Goal: Task Accomplishment & Management: Manage account settings

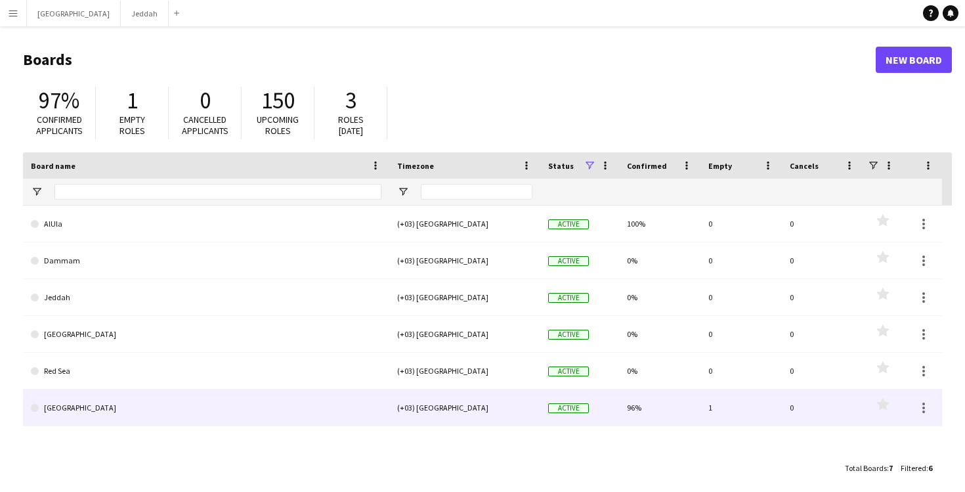
click at [118, 403] on link "[GEOGRAPHIC_DATA]" at bounding box center [206, 407] width 350 height 37
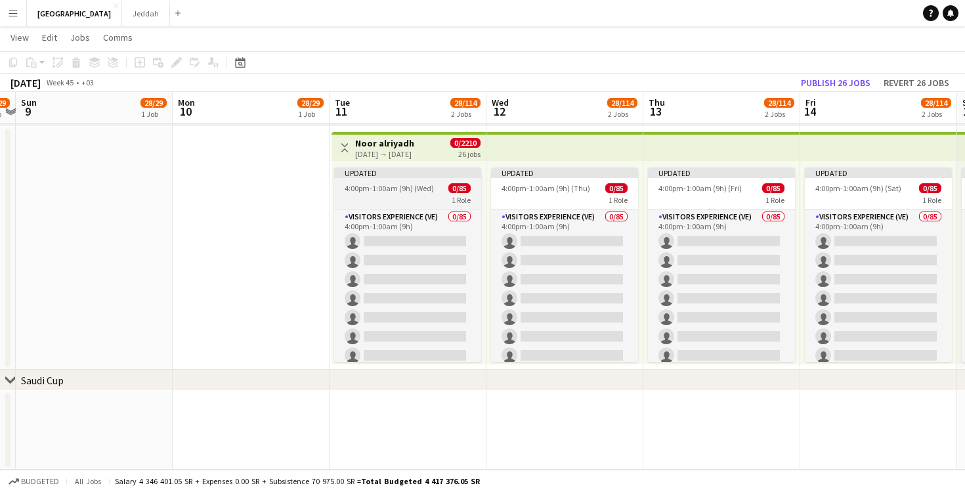
click at [397, 200] on div "1 Role" at bounding box center [407, 199] width 147 height 10
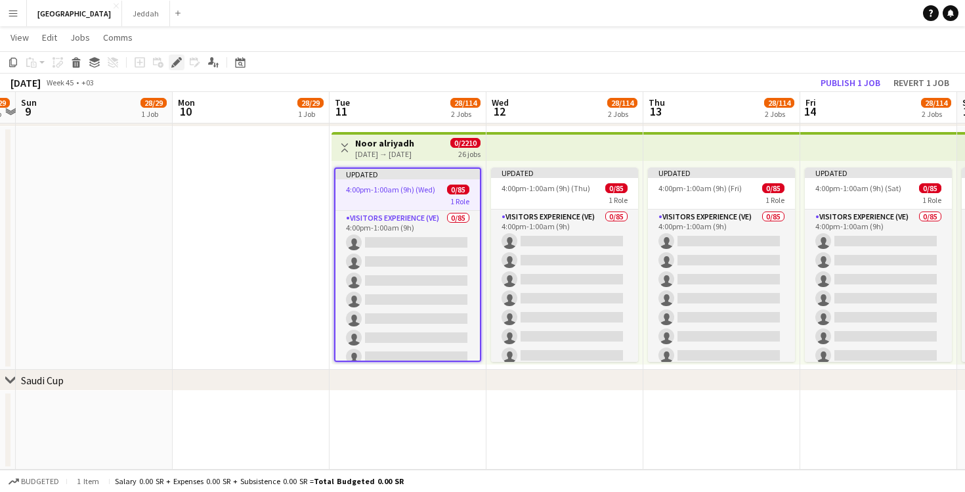
click at [173, 62] on icon "Edit" at bounding box center [176, 62] width 10 height 10
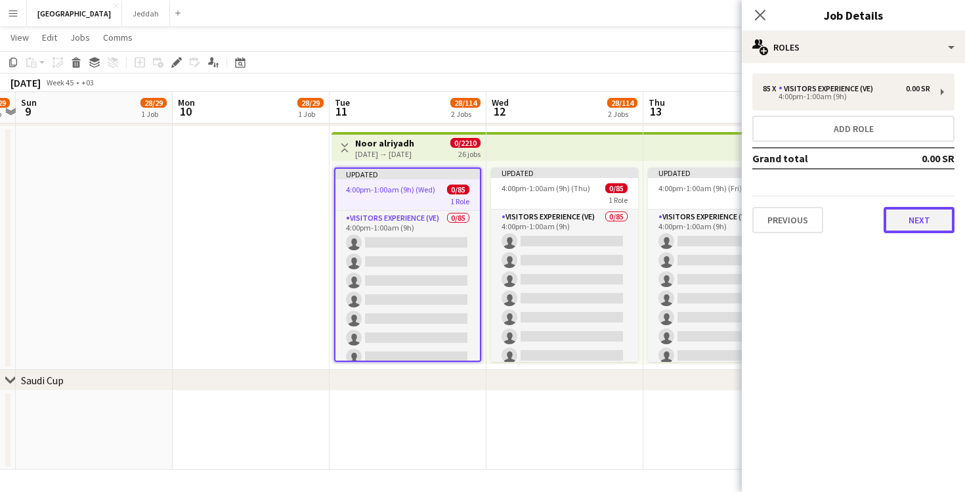
click at [910, 214] on button "Next" at bounding box center [918, 220] width 71 height 26
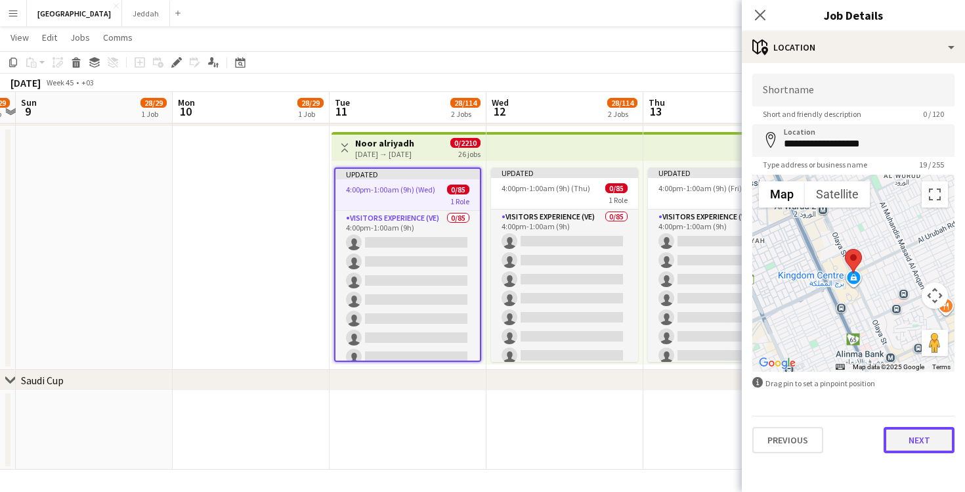
click at [912, 438] on button "Next" at bounding box center [918, 440] width 71 height 26
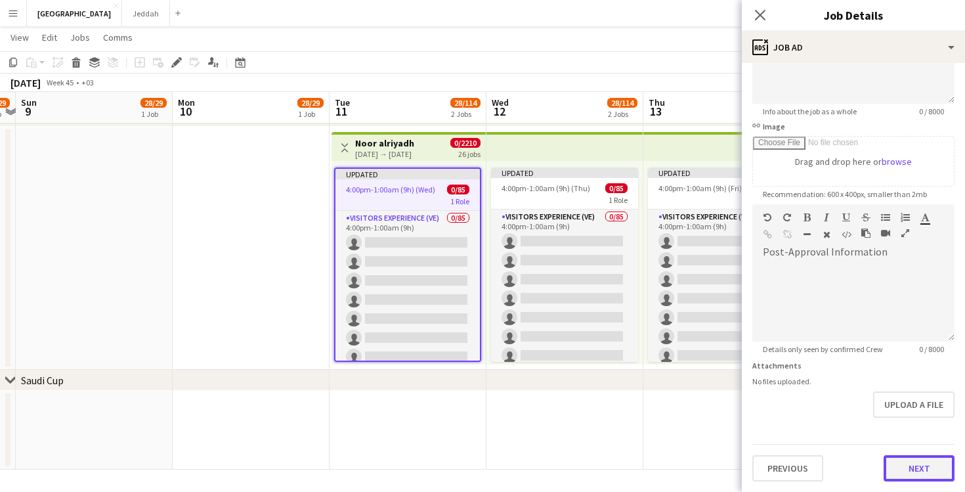
click at [930, 461] on button "Next" at bounding box center [918, 468] width 71 height 26
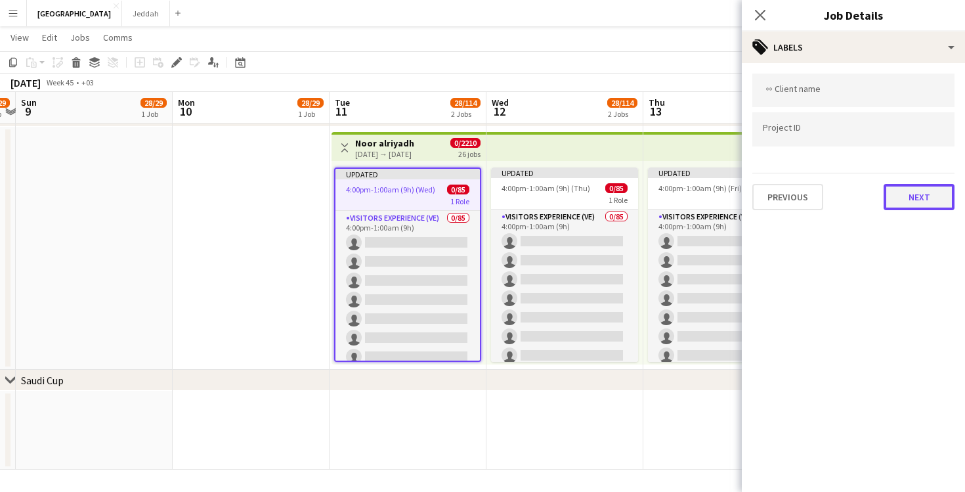
click at [909, 193] on button "Next" at bounding box center [918, 197] width 71 height 26
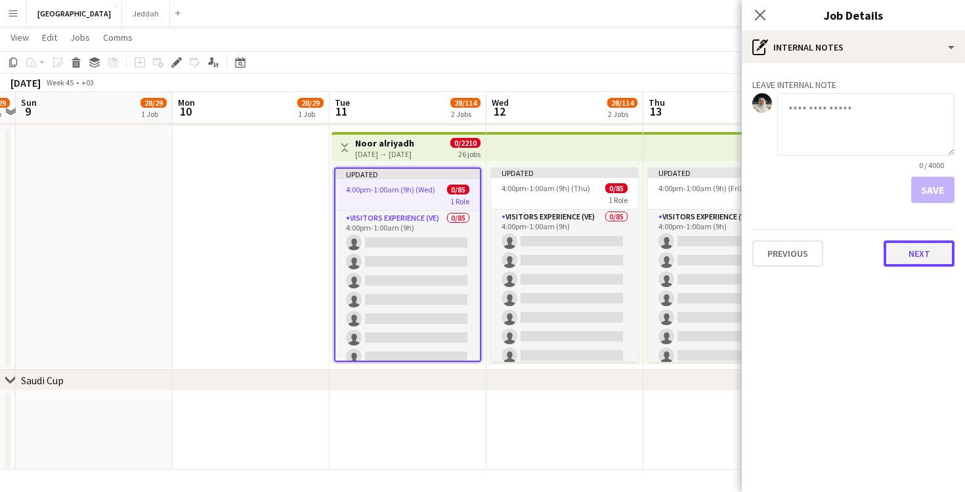
click at [915, 244] on button "Next" at bounding box center [918, 253] width 71 height 26
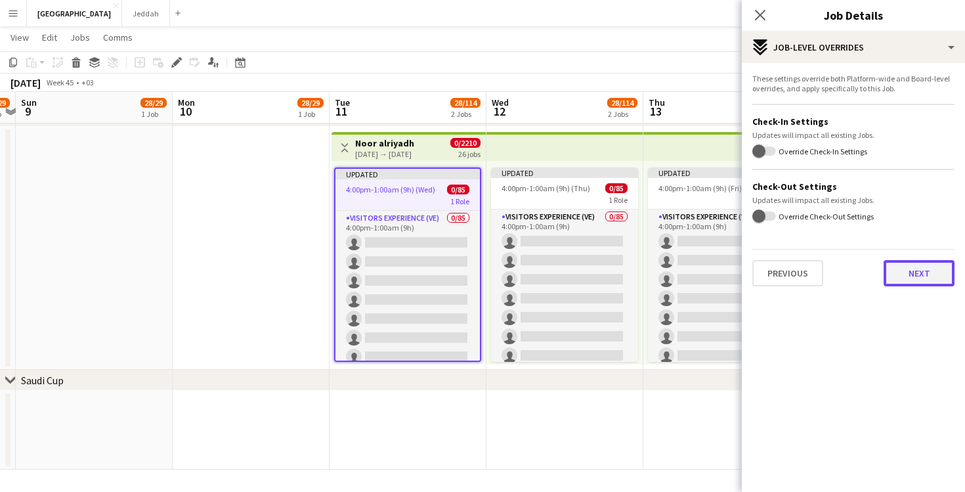
click at [913, 270] on button "Next" at bounding box center [918, 273] width 71 height 26
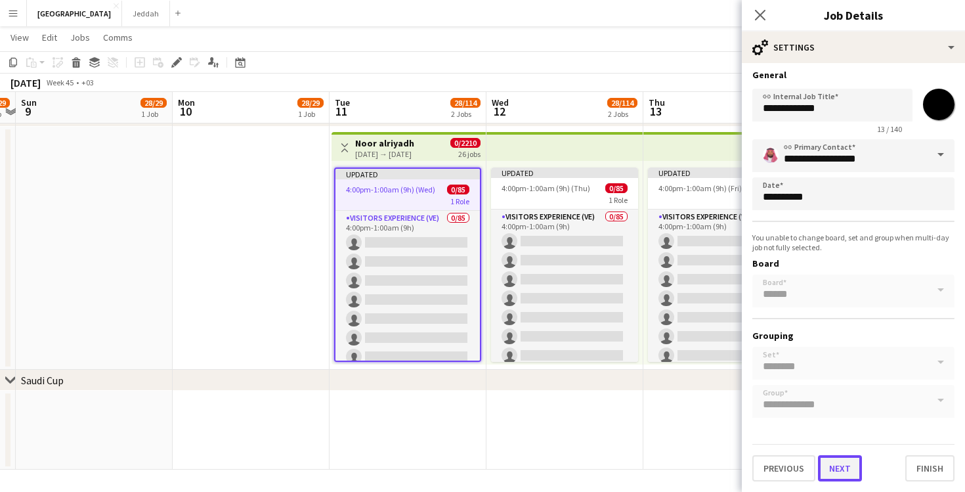
click at [833, 468] on button "Next" at bounding box center [840, 468] width 44 height 26
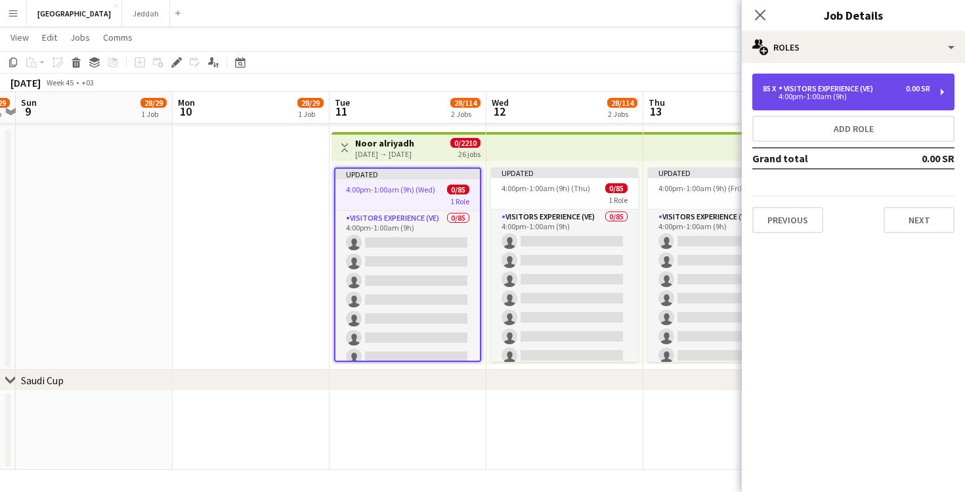
click at [877, 89] on div "Visitors Experience (VE)" at bounding box center [828, 88] width 100 height 9
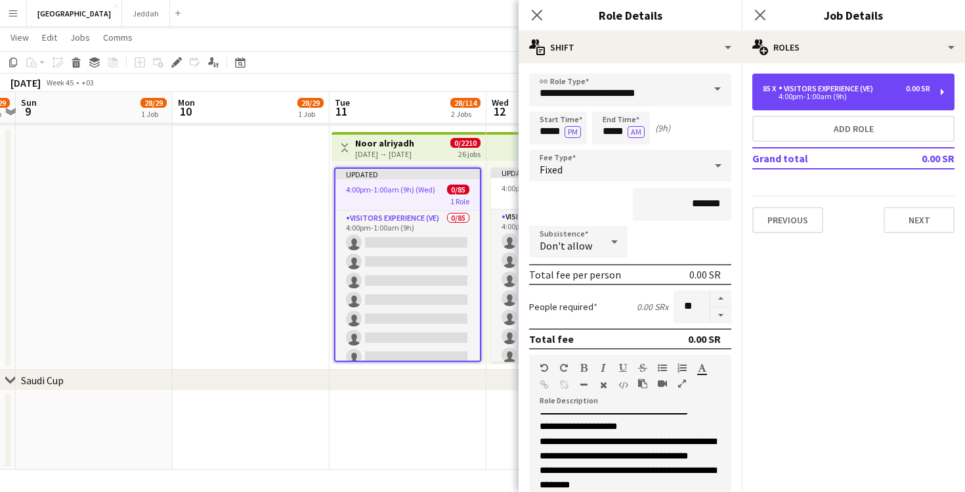
scroll to position [295, 0]
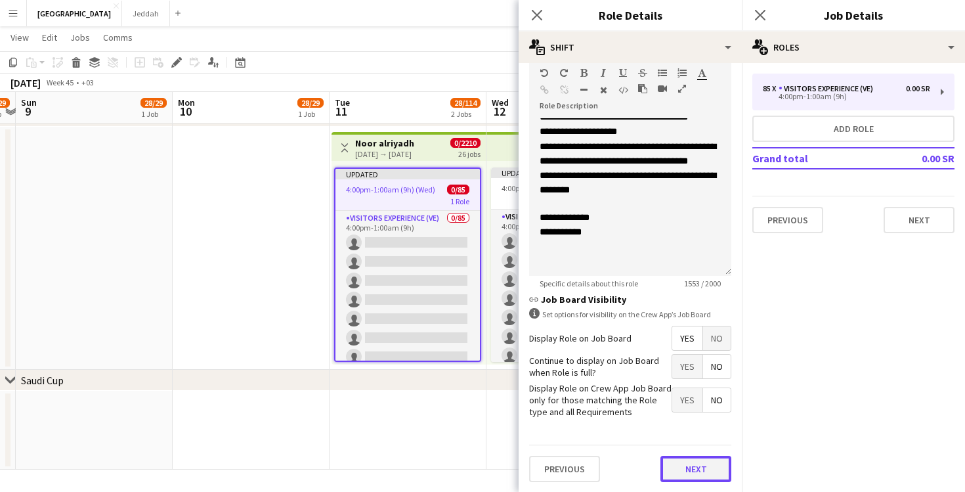
click at [698, 464] on button "Next" at bounding box center [695, 468] width 71 height 26
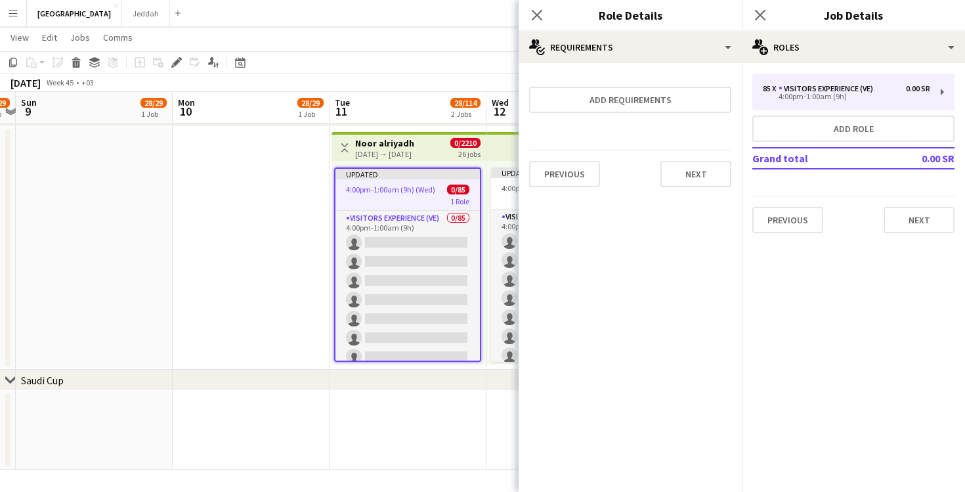
scroll to position [0, 0]
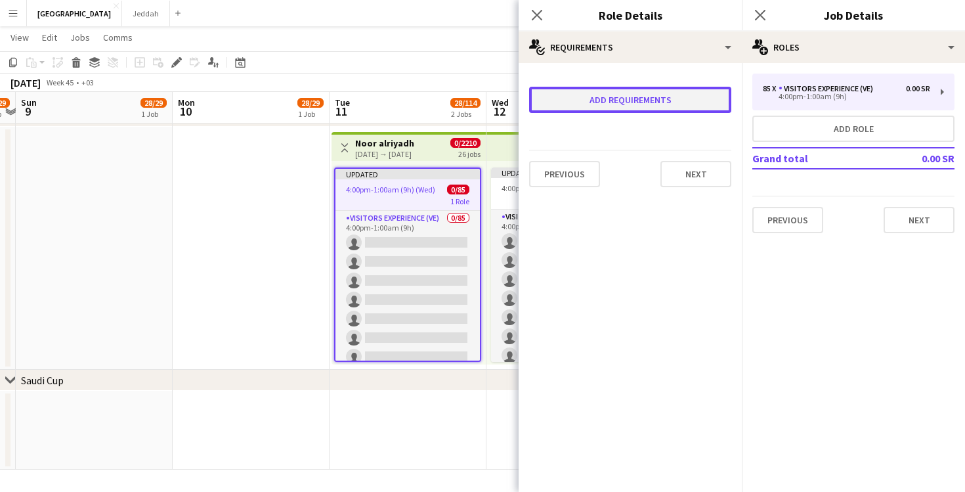
click at [619, 100] on button "Add requirements" at bounding box center [630, 100] width 202 height 26
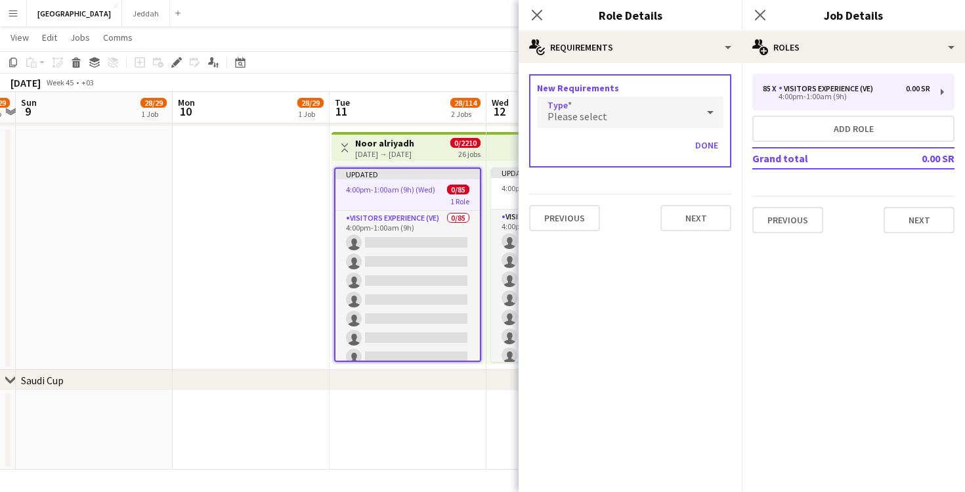
click at [612, 108] on div "Please select" at bounding box center [617, 111] width 160 height 31
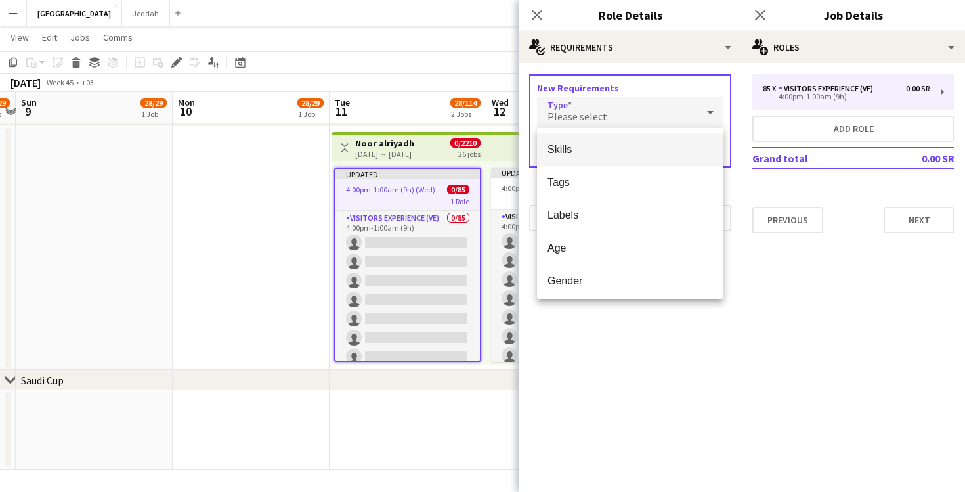
click at [597, 360] on div at bounding box center [482, 246] width 965 height 492
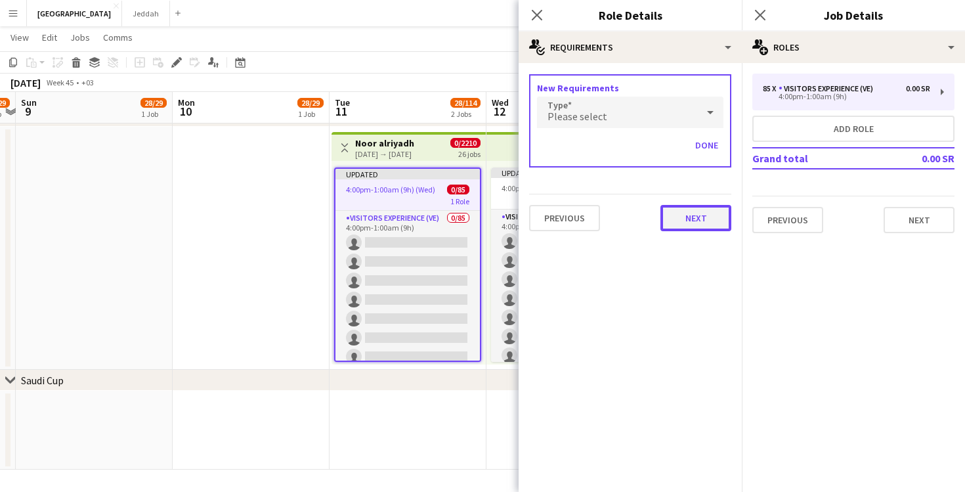
click at [691, 220] on button "Next" at bounding box center [695, 218] width 71 height 26
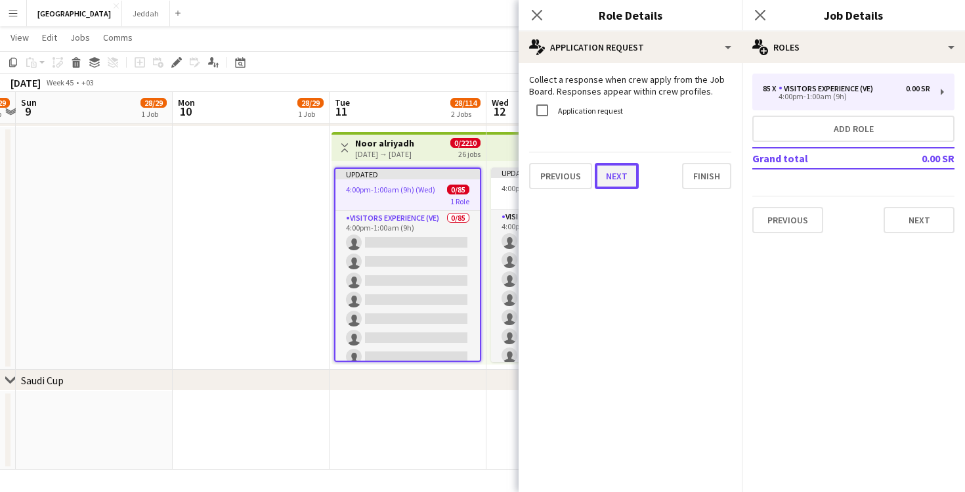
click at [620, 186] on button "Next" at bounding box center [617, 176] width 44 height 26
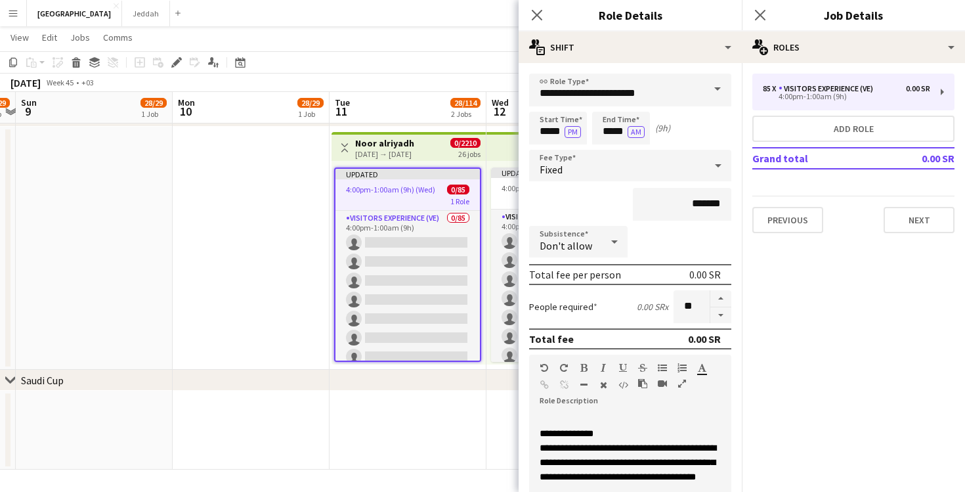
scroll to position [295, 0]
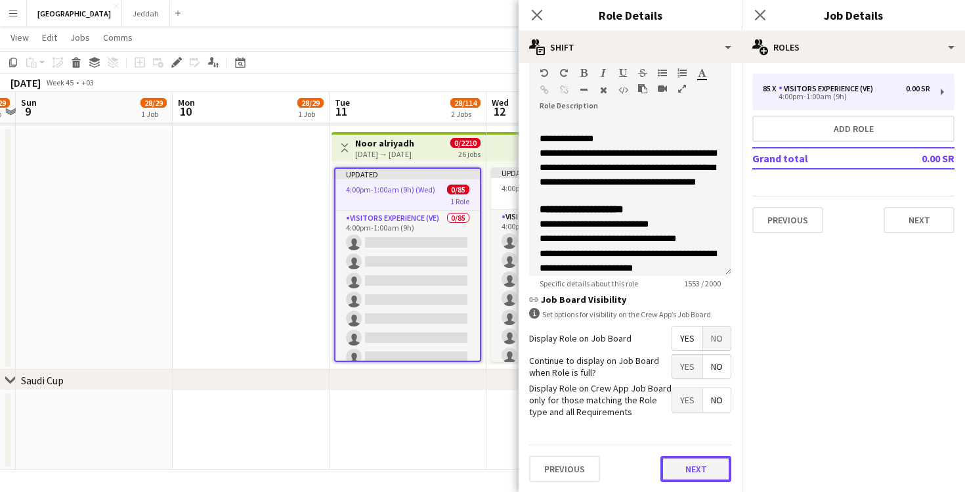
click at [692, 473] on button "Next" at bounding box center [695, 468] width 71 height 26
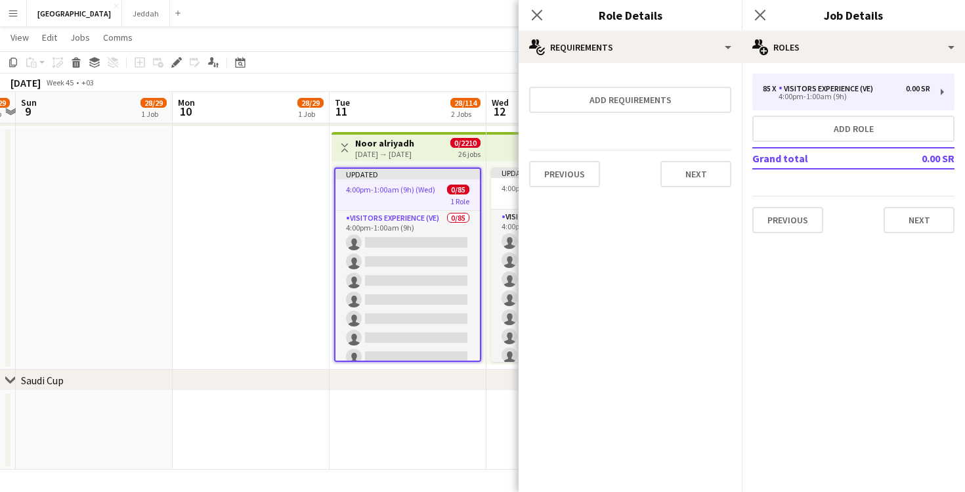
scroll to position [0, 0]
click at [673, 168] on button "Next" at bounding box center [695, 174] width 71 height 26
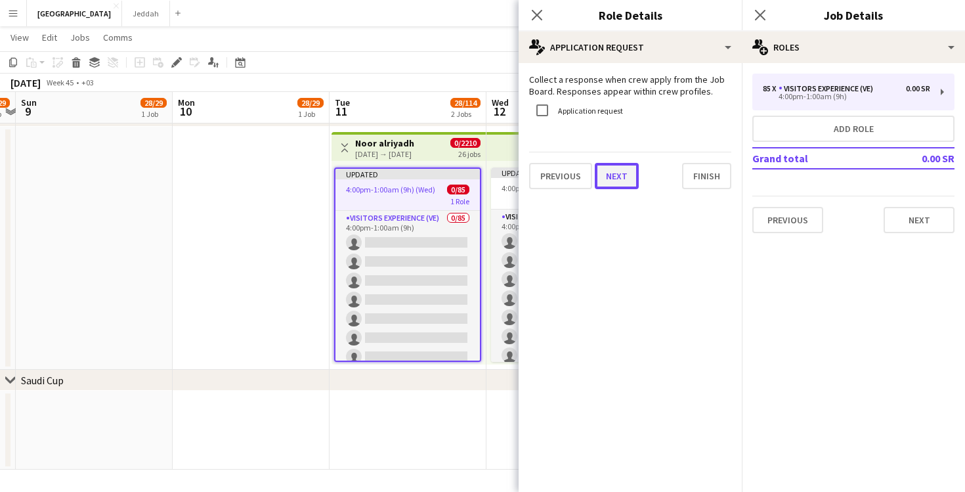
click at [619, 178] on button "Next" at bounding box center [617, 176] width 44 height 26
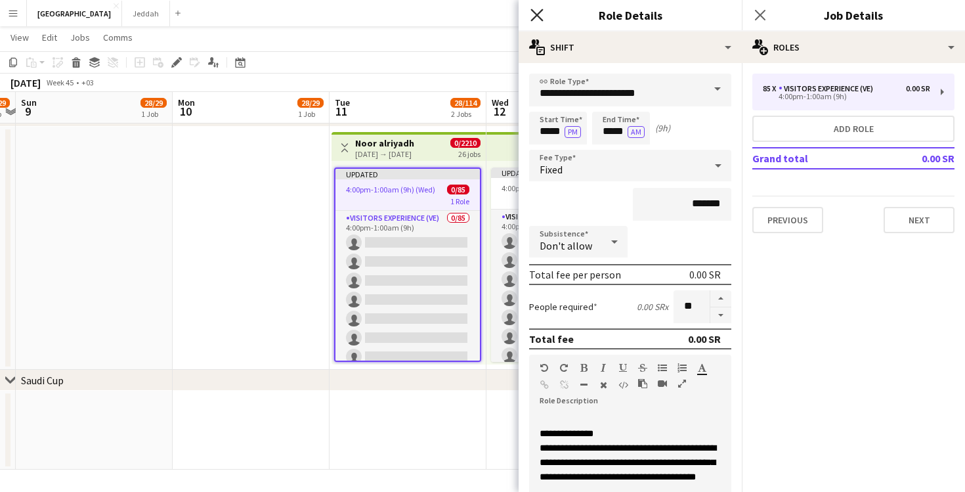
click at [533, 15] on icon "Close pop-in" at bounding box center [536, 15] width 12 height 12
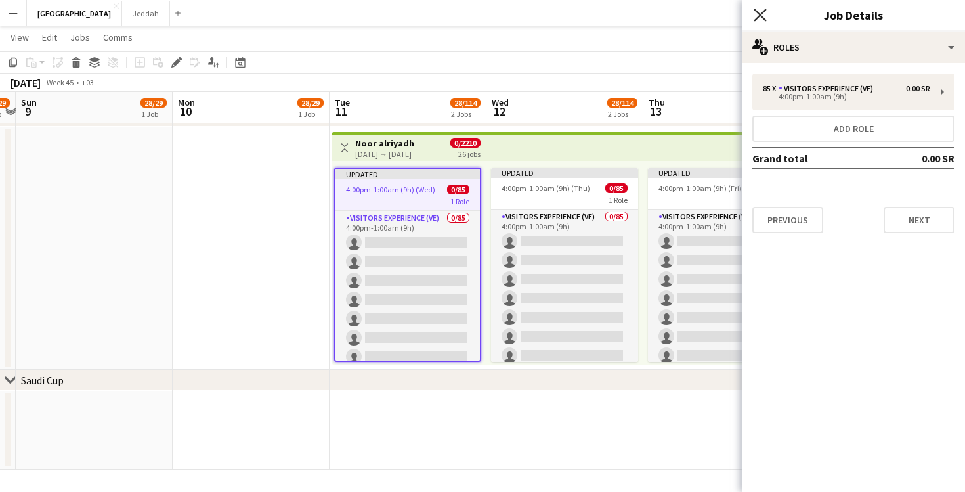
click at [763, 15] on icon "Close pop-in" at bounding box center [759, 15] width 12 height 12
